Goal: Task Accomplishment & Management: Manage account settings

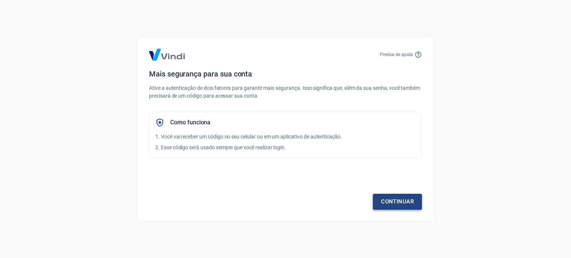
click at [387, 200] on link "Continuar" at bounding box center [397, 202] width 49 height 16
